Goal: Information Seeking & Learning: Find specific fact

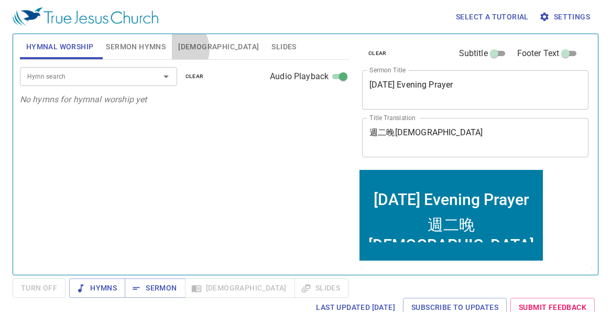
click at [177, 49] on button "[DEMOGRAPHIC_DATA]" at bounding box center [218, 46] width 93 height 25
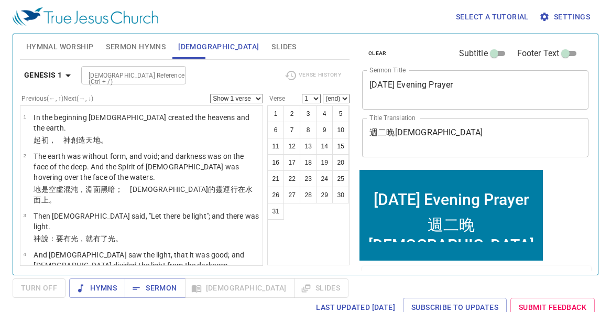
click at [123, 82] on div "[DEMOGRAPHIC_DATA] Reference (Ctrl + /)" at bounding box center [133, 75] width 105 height 18
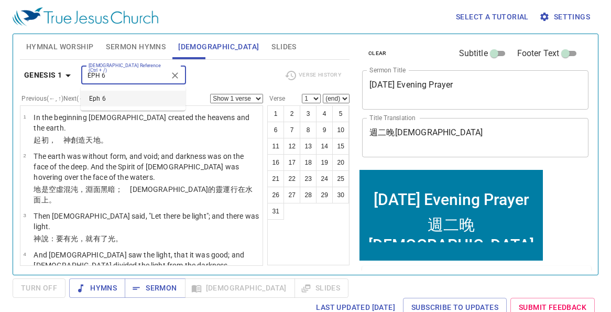
type input "EPH 6"
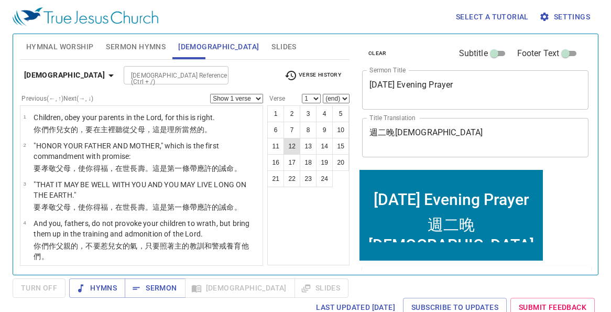
click at [287, 144] on button "12" at bounding box center [292, 146] width 17 height 17
select select "12"
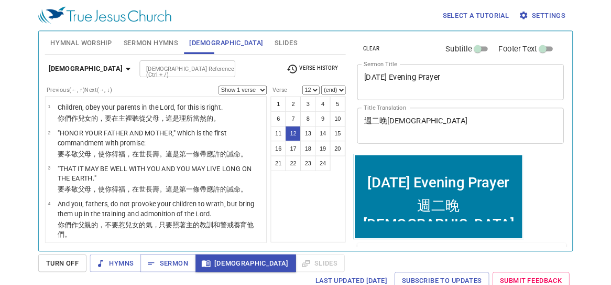
scroll to position [439, 0]
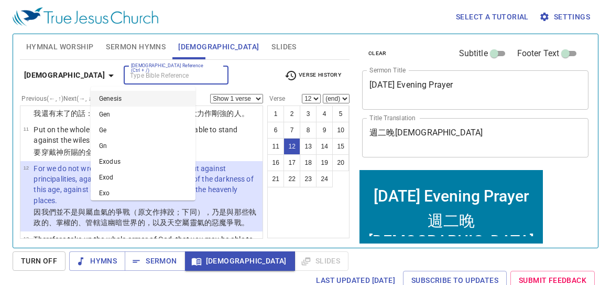
click at [144, 72] on input "[DEMOGRAPHIC_DATA] Reference (Ctrl + /)" at bounding box center [167, 75] width 81 height 12
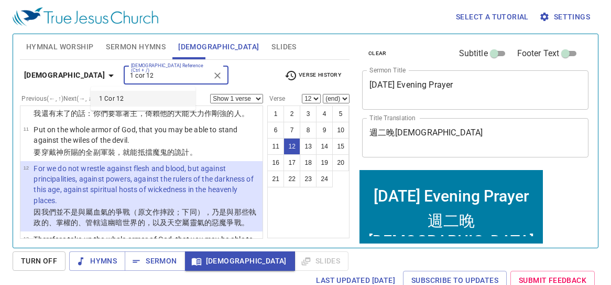
type input "1 cor 12"
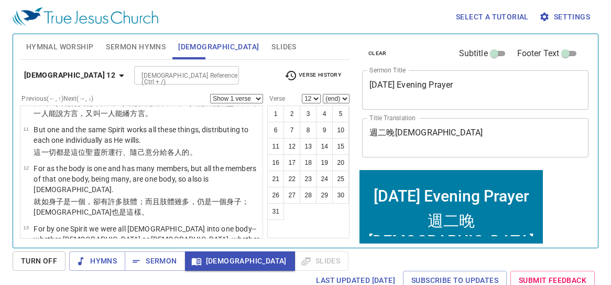
scroll to position [0, 0]
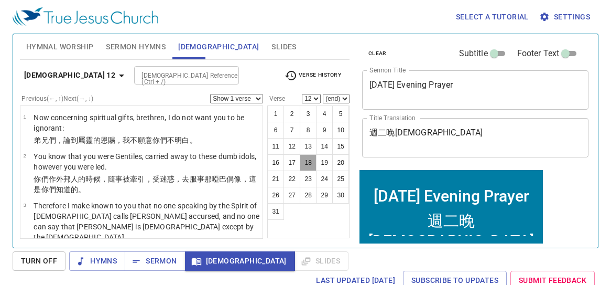
click at [308, 161] on button "18" at bounding box center [308, 162] width 17 height 17
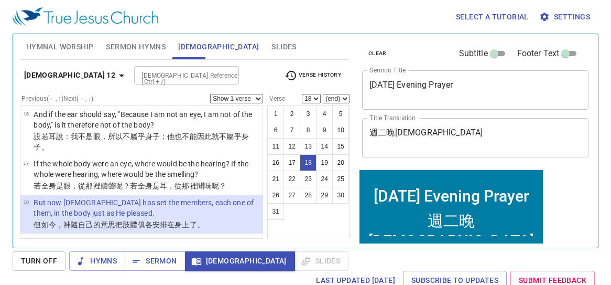
click at [309, 98] on select "1 2 3 4 5 6 7 8 9 10 11 12 13 14 15 16 17 18 19 20 21 22 23 24 25 26 27 28 29 3…" at bounding box center [311, 98] width 19 height 9
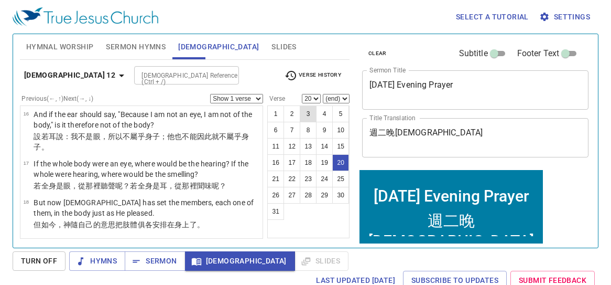
scroll to position [752, 0]
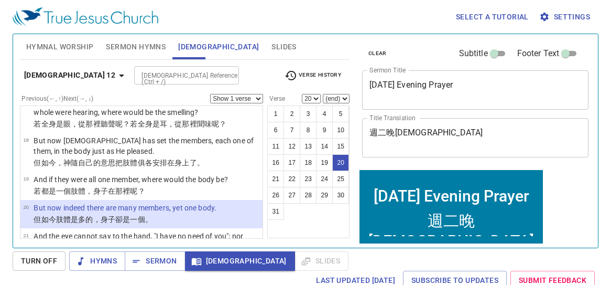
click at [307, 93] on div "[DEMOGRAPHIC_DATA] 12 [DEMOGRAPHIC_DATA] Reference (Ctrl + /) [DEMOGRAPHIC_DATA…" at bounding box center [185, 79] width 330 height 29
click at [315, 160] on button "18" at bounding box center [308, 162] width 17 height 17
select select "18"
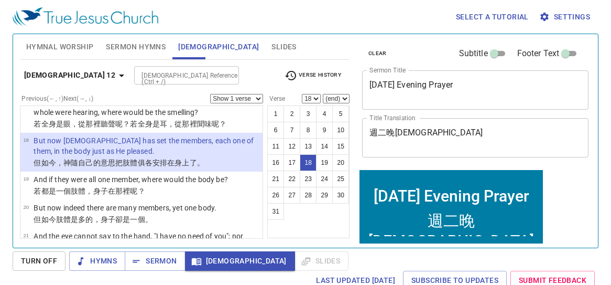
scroll to position [690, 0]
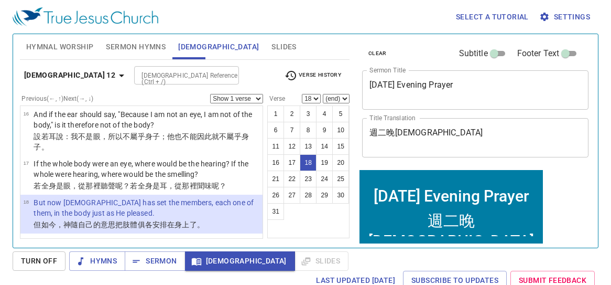
click at [248, 100] on select "Show 1 verse Show 2 verses Show 3 verses Show 4 verses Show 5 verses" at bounding box center [236, 98] width 53 height 9
select select "3"
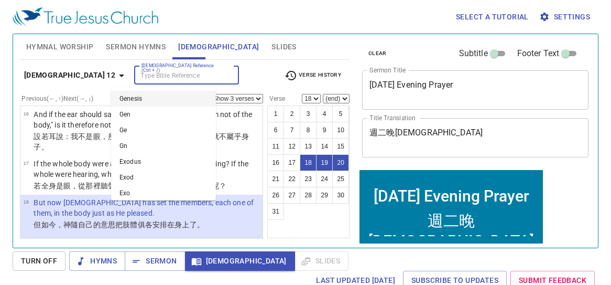
click at [151, 74] on input "[DEMOGRAPHIC_DATA] Reference (Ctrl + /)" at bounding box center [177, 75] width 81 height 12
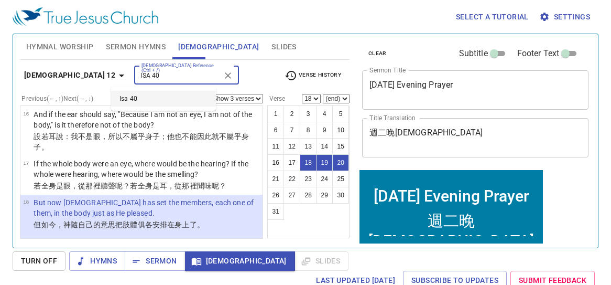
type input "ISA 40"
select select "1"
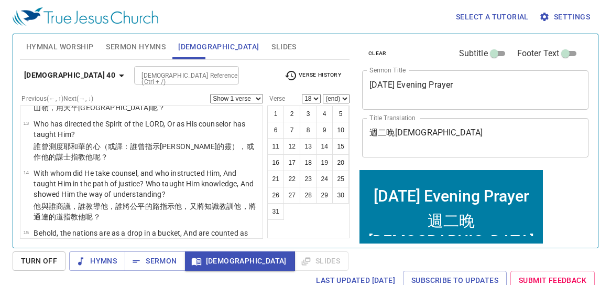
scroll to position [0, 0]
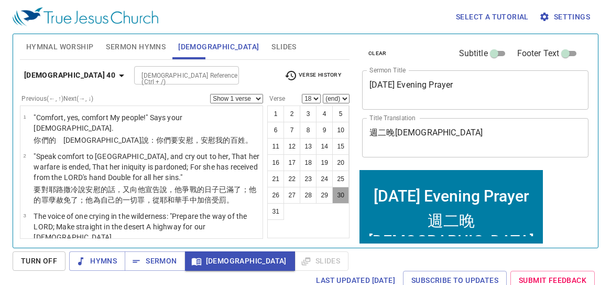
click at [342, 194] on button "30" at bounding box center [340, 195] width 17 height 17
select select "30"
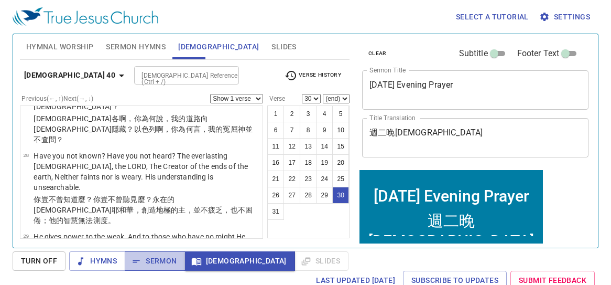
click at [161, 261] on span "Sermon" at bounding box center [155, 260] width 44 height 13
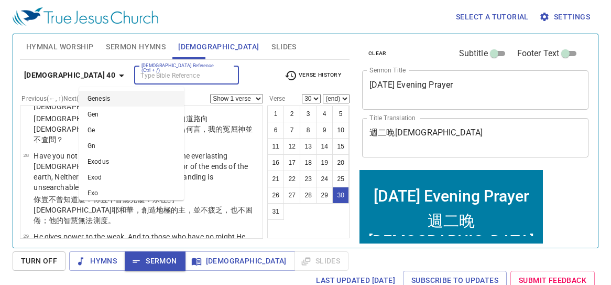
click at [137, 78] on input "[DEMOGRAPHIC_DATA] Reference (Ctrl + /)" at bounding box center [177, 75] width 81 height 12
type input "A"
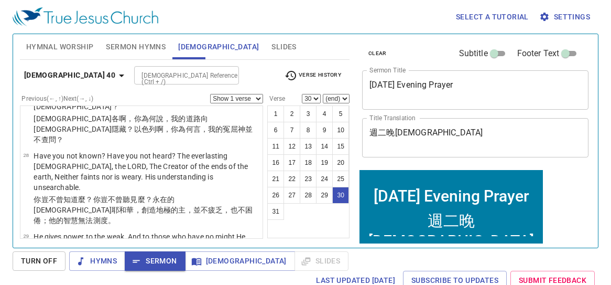
click at [264, 69] on div "[DEMOGRAPHIC_DATA] Reference (Ctrl + /) [DEMOGRAPHIC_DATA] Reference (Ctrl + /)" at bounding box center [205, 75] width 142 height 18
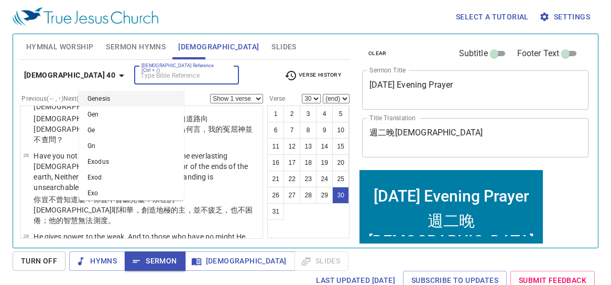
click at [149, 78] on input "[DEMOGRAPHIC_DATA] Reference (Ctrl + /)" at bounding box center [177, 75] width 81 height 12
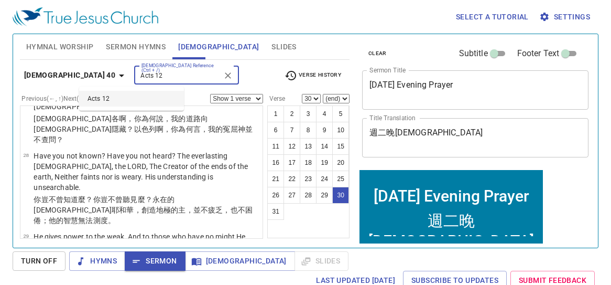
type input "Acts 12"
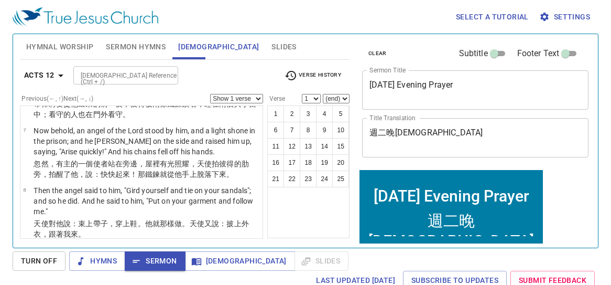
scroll to position [277, 0]
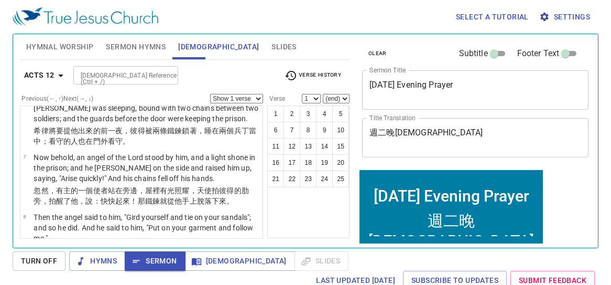
click at [144, 152] on p "Now behold, an angel of the Lord stood by him, and a light shone in the prison;…" at bounding box center [147, 167] width 226 height 31
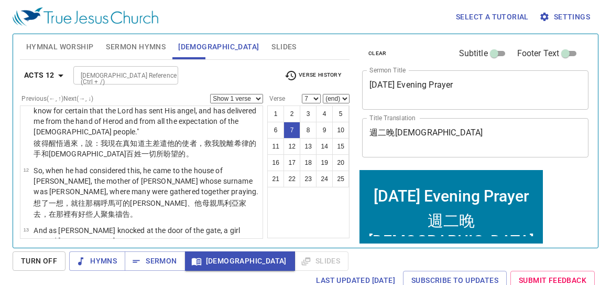
scroll to position [568, 0]
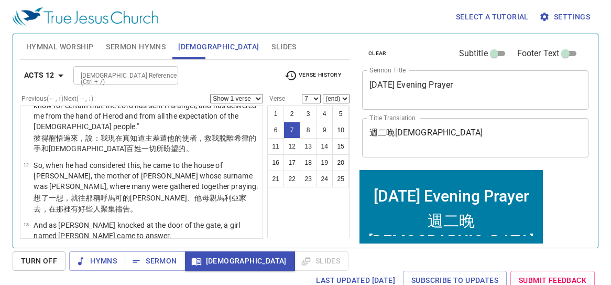
click at [147, 160] on p "So, when he had considered this, he came to the house of [PERSON_NAME], the mot…" at bounding box center [147, 175] width 226 height 31
select select "12"
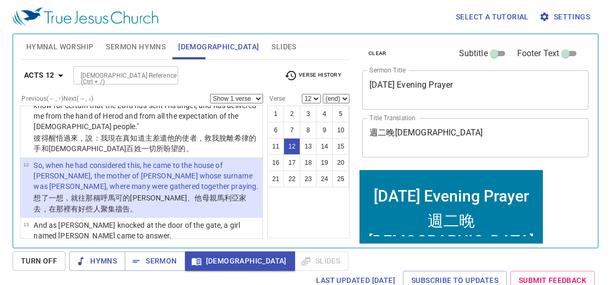
click at [242, 96] on select "Show 1 verse Show 2 verses Show 3 verses Show 4 verses Show 5 verses" at bounding box center [236, 98] width 53 height 9
select select "5"
